Goal: Task Accomplishment & Management: Use online tool/utility

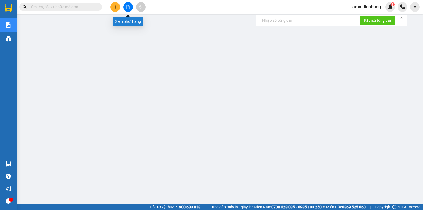
click at [130, 9] on button at bounding box center [128, 7] width 10 height 10
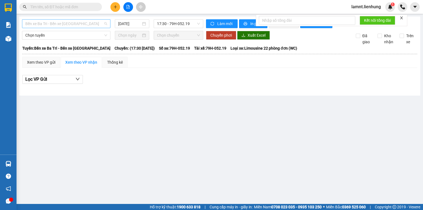
click at [84, 26] on span "Bến xe Ba Tri - Bến xe Vạn Ninh" at bounding box center [66, 24] width 82 height 8
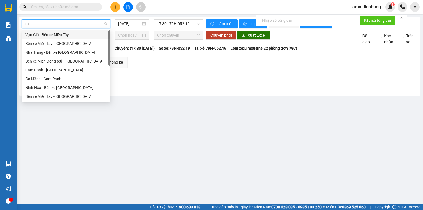
type input "mi"
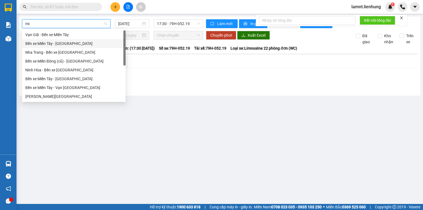
click at [83, 44] on div "Bến xe Miền Tây - Nha Trang" at bounding box center [73, 43] width 97 height 6
type input "15/10/2025"
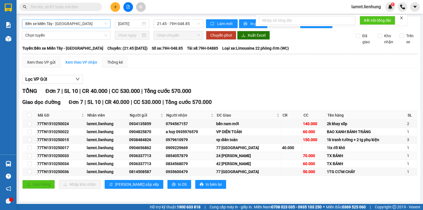
click at [191, 159] on div "0854057879" at bounding box center [190, 155] width 48 height 6
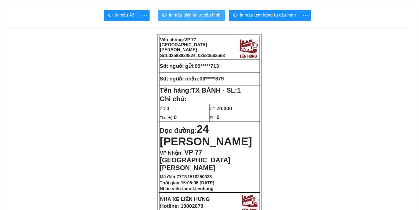
click at [209, 15] on span "In mẫu biên lai tự cấu hình" at bounding box center [195, 15] width 52 height 7
click at [206, 20] on button "In mẫu biên lai tự cấu hình" at bounding box center [191, 15] width 67 height 11
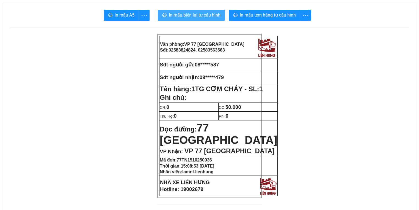
click at [188, 15] on span "In mẫu biên lai tự cấu hình" at bounding box center [195, 15] width 52 height 7
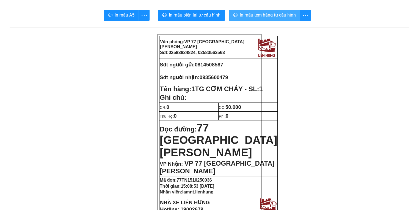
click at [256, 14] on span "In mẫu tem hàng tự cấu hình" at bounding box center [268, 15] width 56 height 7
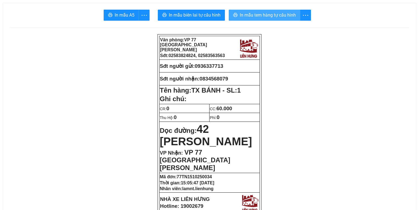
click at [249, 18] on span "In mẫu tem hàng tự cấu hình" at bounding box center [268, 15] width 56 height 7
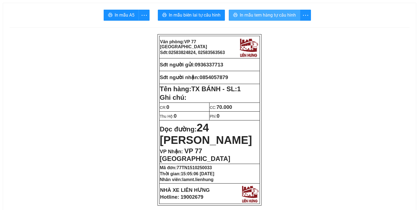
click at [258, 16] on span "In mẫu tem hàng tự cấu hình" at bounding box center [268, 15] width 56 height 7
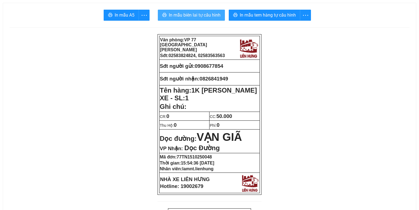
click at [196, 15] on span "In mẫu biên lai tự cấu hình" at bounding box center [195, 15] width 52 height 7
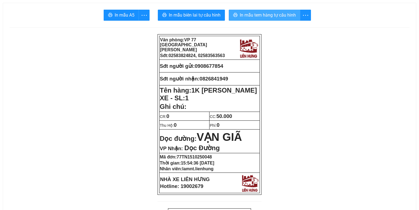
click at [259, 10] on button "In mẫu tem hàng tự cấu hình" at bounding box center [265, 15] width 72 height 11
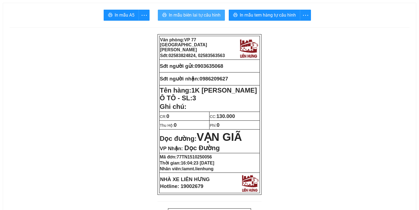
click at [203, 19] on button "In mẫu biên lai tự cấu hình" at bounding box center [191, 15] width 67 height 11
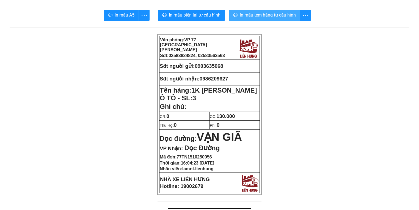
click at [243, 12] on span "In mẫu tem hàng tự cấu hình" at bounding box center [268, 15] width 56 height 7
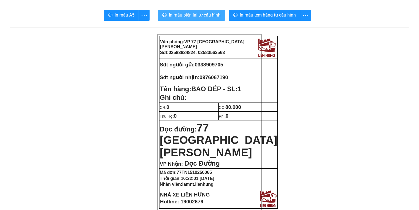
click at [197, 12] on span "In mẫu biên lai tự cấu hình" at bounding box center [195, 15] width 52 height 7
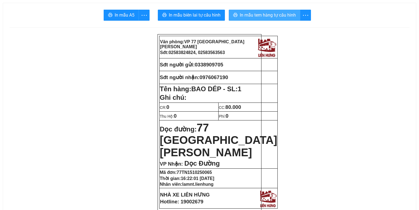
click at [293, 19] on button "In mẫu tem hàng tự cấu hình" at bounding box center [265, 15] width 72 height 11
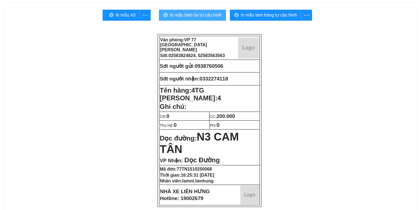
click at [181, 17] on span "In mẫu biên lai tự cấu hình" at bounding box center [196, 15] width 52 height 7
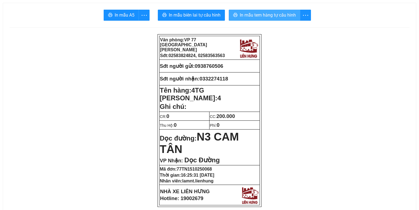
click at [241, 10] on button "In mẫu tem hàng tự cấu hình" at bounding box center [265, 15] width 72 height 11
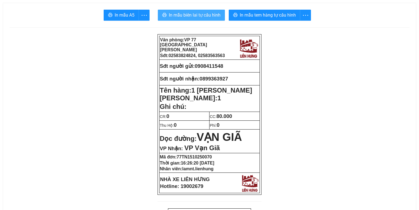
click at [198, 16] on span "In mẫu biên lai tự cấu hình" at bounding box center [195, 15] width 52 height 7
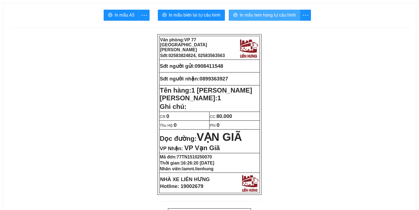
click at [258, 12] on span "In mẫu tem hàng tự cấu hình" at bounding box center [268, 15] width 56 height 7
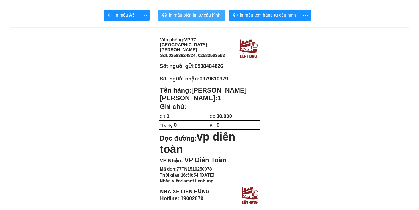
click at [207, 13] on span "In mẫu biên lai tự cấu hình" at bounding box center [195, 15] width 52 height 7
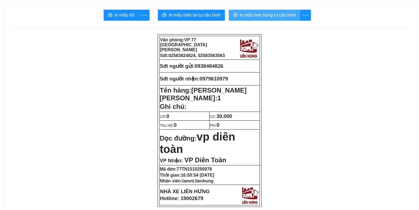
click at [248, 13] on span "In mẫu tem hàng tự cấu hình" at bounding box center [268, 15] width 56 height 7
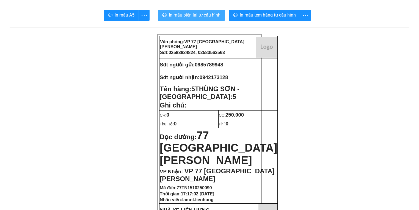
click at [179, 17] on span "In mẫu biên lai tự cấu hình" at bounding box center [195, 15] width 52 height 7
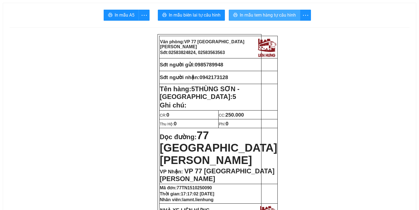
click at [260, 14] on span "In mẫu tem hàng tự cấu hình" at bounding box center [268, 15] width 56 height 7
